Goal: Information Seeking & Learning: Learn about a topic

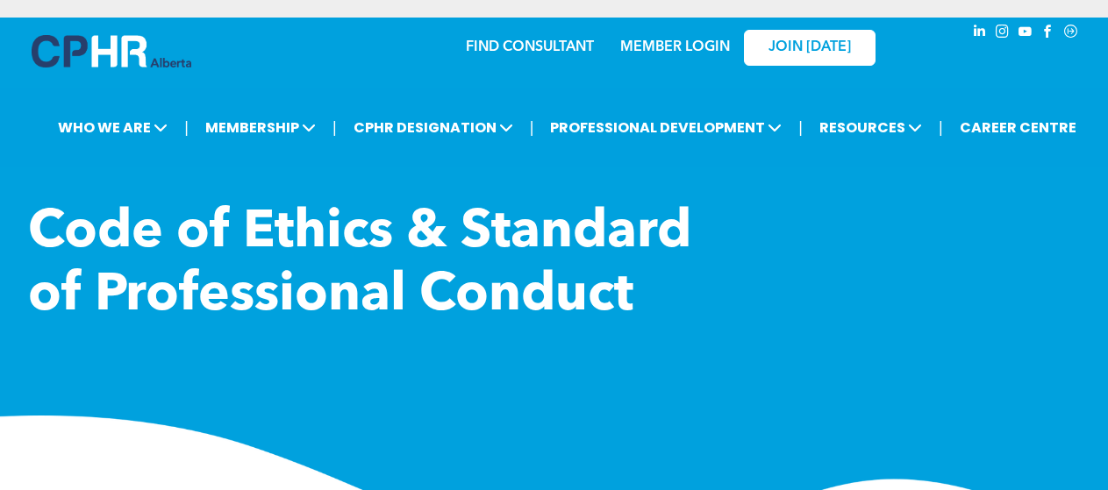
scroll to position [1079, 0]
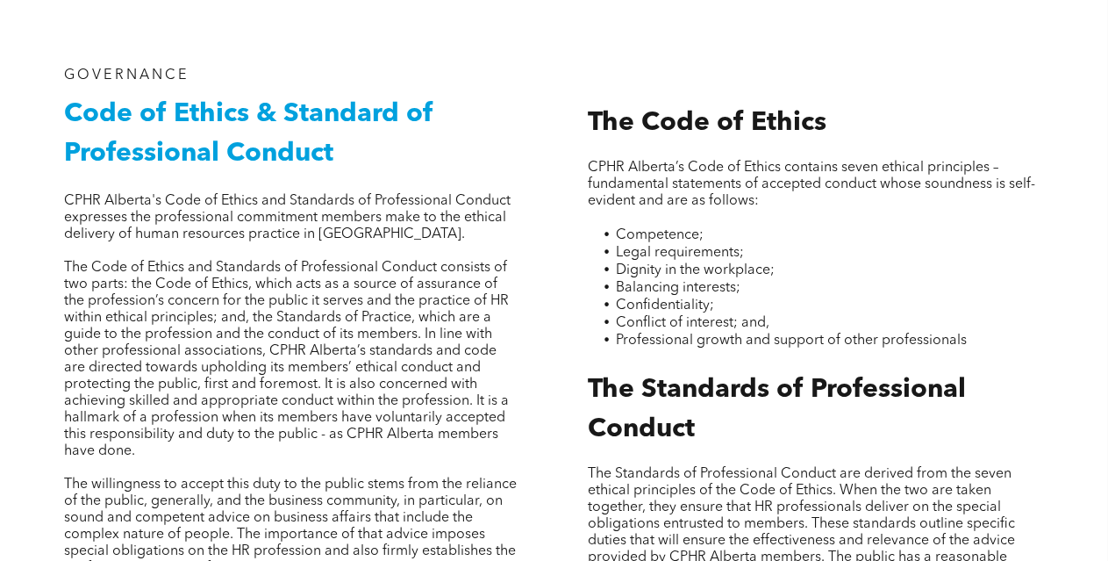
scroll to position [591, 0]
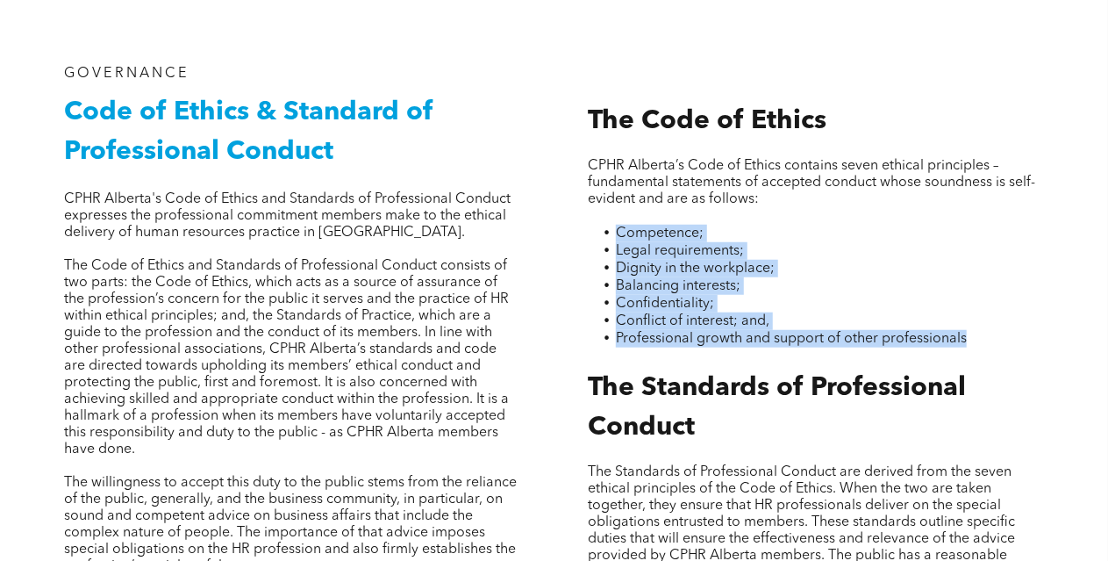
drag, startPoint x: 618, startPoint y: 234, endPoint x: 978, endPoint y: 352, distance: 379.3
click at [978, 352] on div "The Code of Ethics CPHR Alberta’s Code of Ethics contains seven ethical princip…" at bounding box center [816, 470] width 484 height 837
copy ul "Competence; Legal requirements; Dignity in the workplace; Balancing interests; …"
click at [1021, 305] on li "Confidentiality;" at bounding box center [830, 304] width 428 height 18
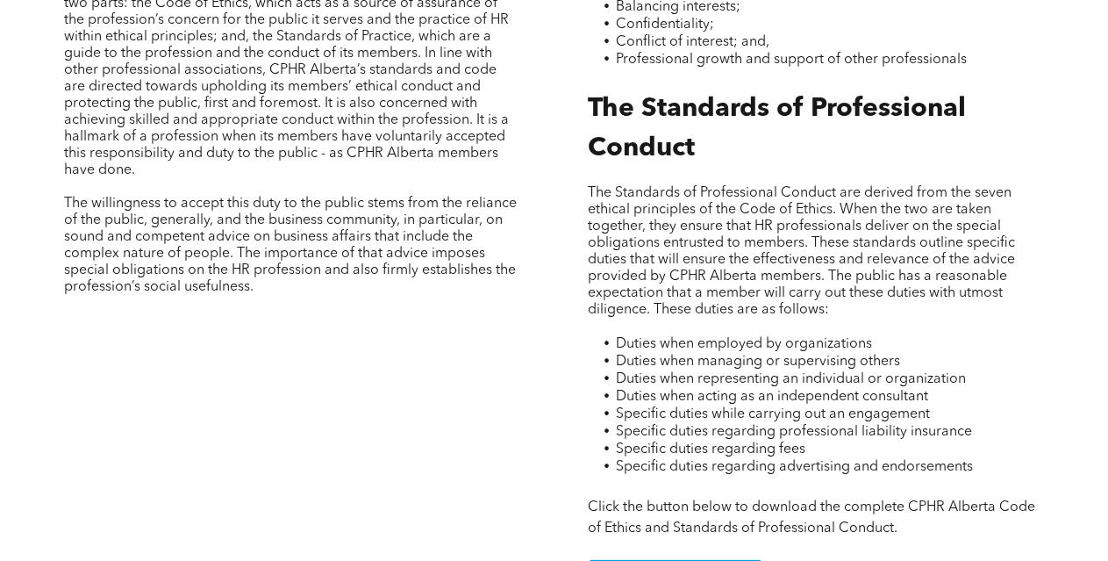
scroll to position [896, 0]
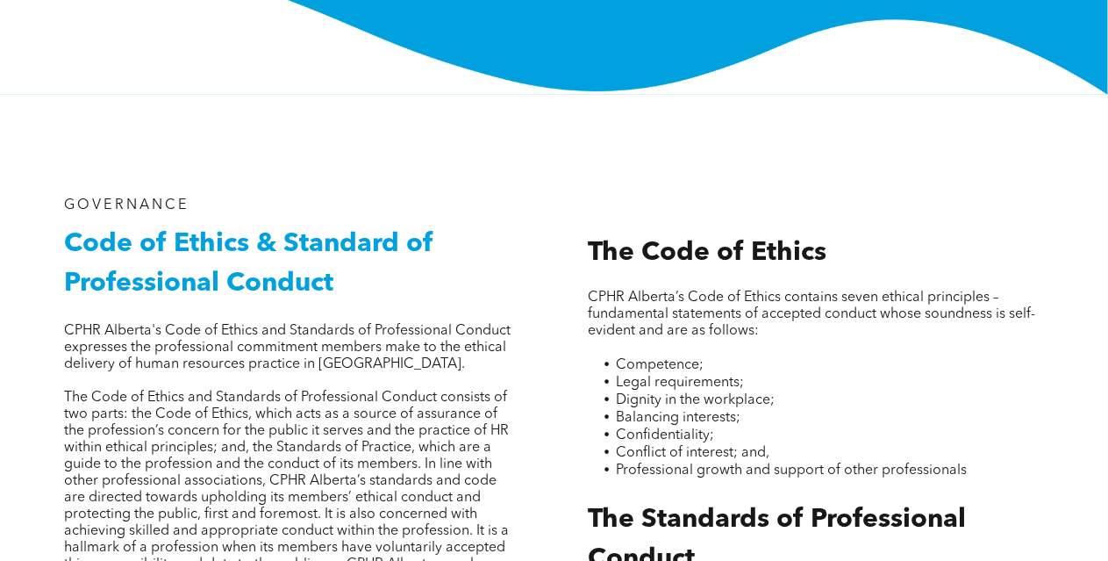
scroll to position [462, 0]
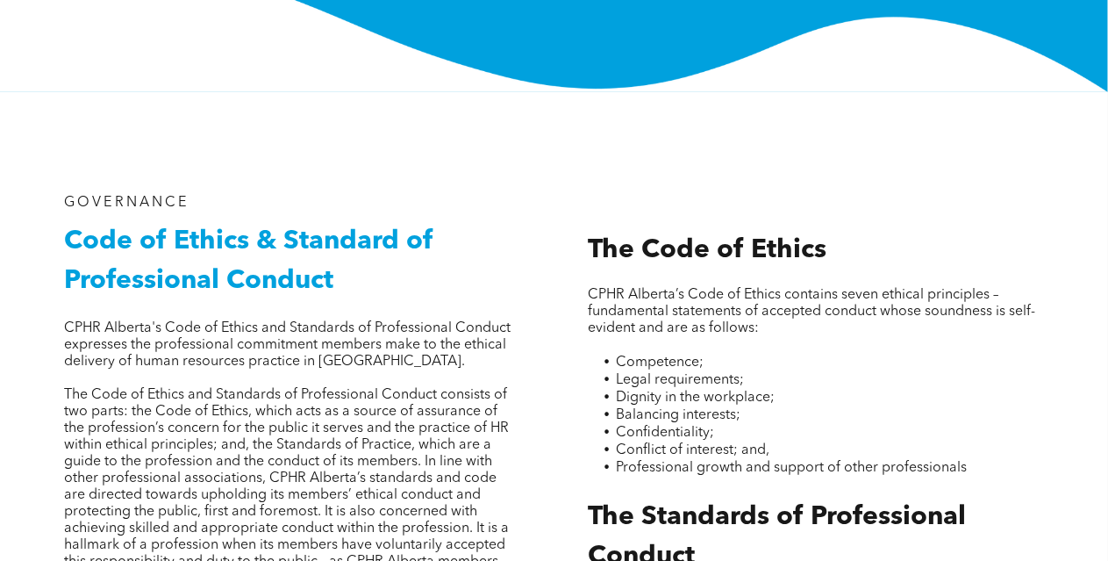
drag, startPoint x: 677, startPoint y: 197, endPoint x: 548, endPoint y: 175, distance: 131.0
